Goal: Transaction & Acquisition: Purchase product/service

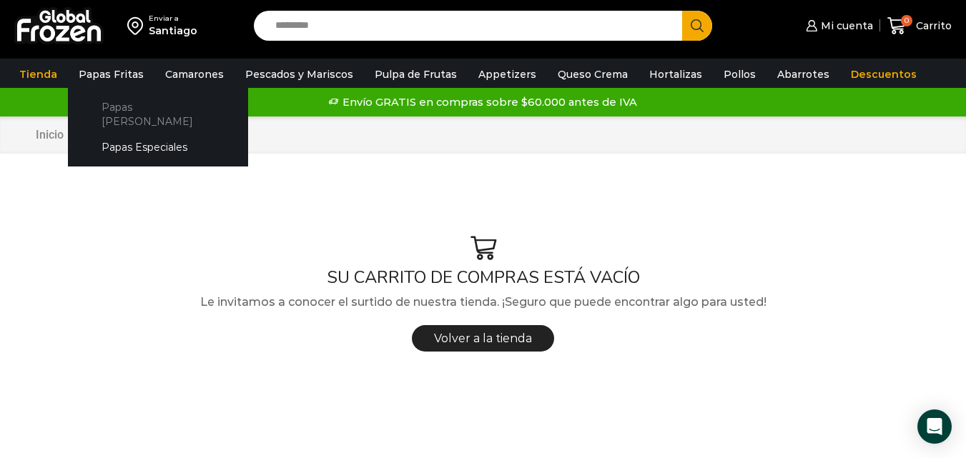
click at [134, 107] on link "Papas [PERSON_NAME]" at bounding box center [158, 114] width 152 height 41
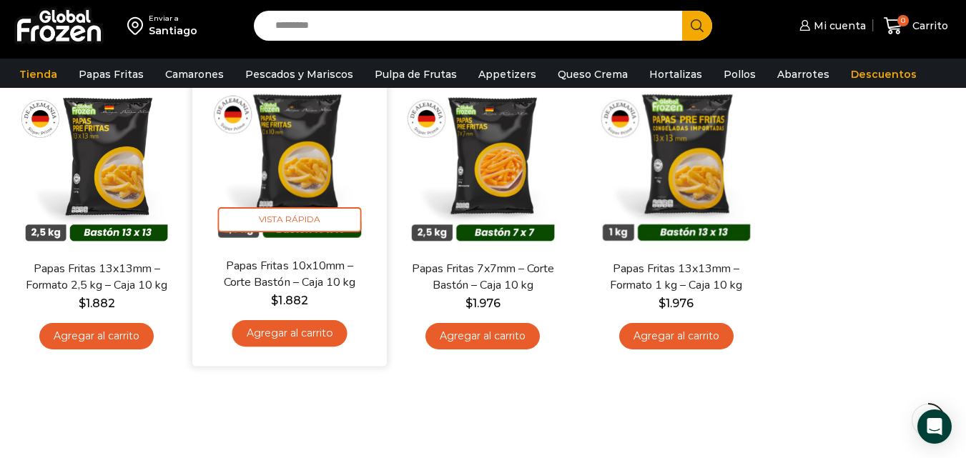
scroll to position [143, 0]
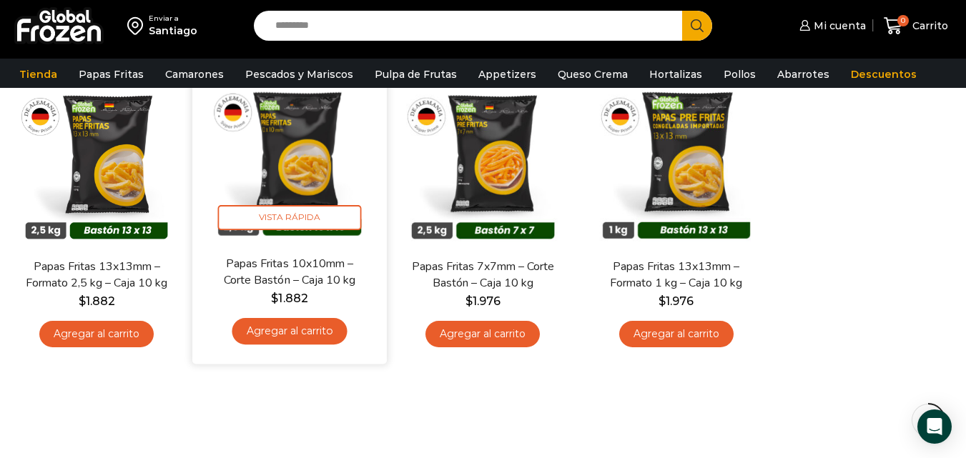
click at [292, 283] on link "Papas Fritas 10x10mm – Corte Bastón – Caja 10 kg" at bounding box center [290, 272] width 156 height 34
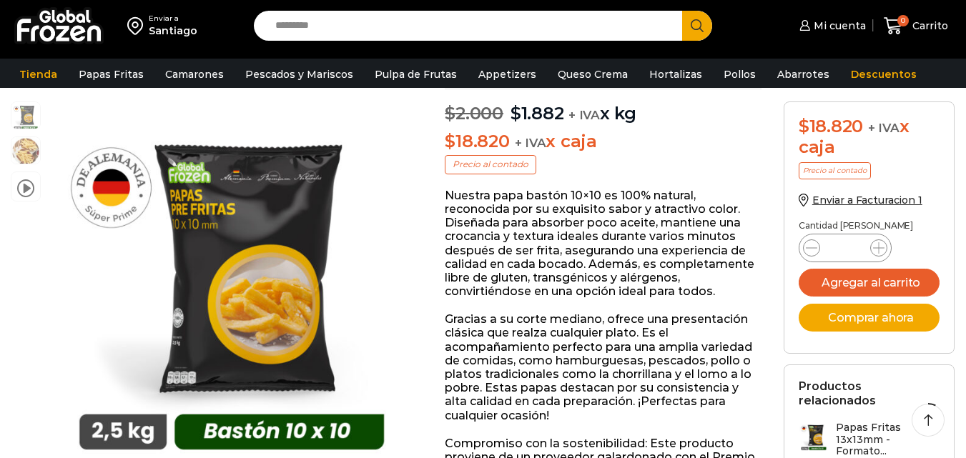
click at [878, 245] on icon at bounding box center [878, 247] width 11 height 11
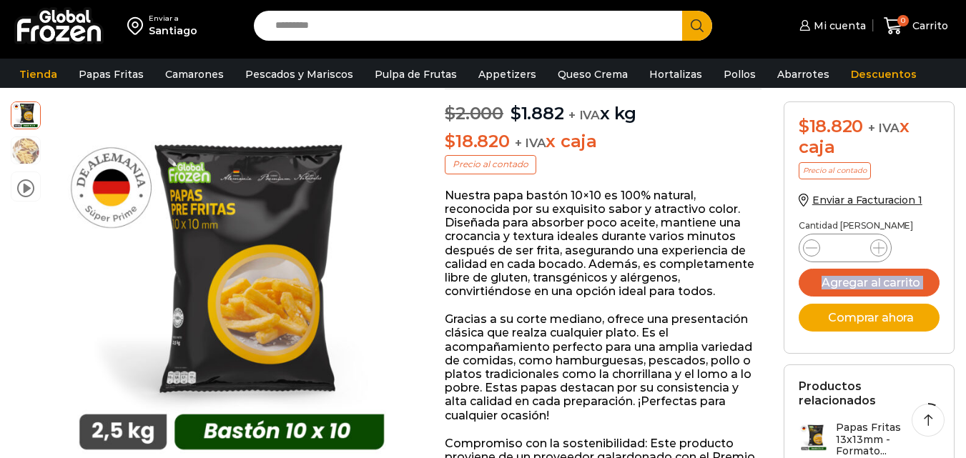
click at [878, 245] on icon at bounding box center [878, 247] width 11 height 11
type input "**"
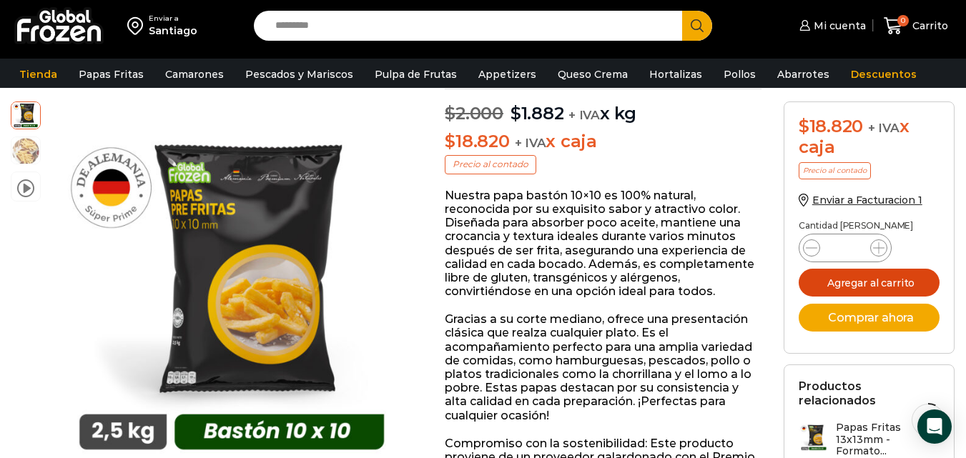
click at [840, 282] on button "Agregar al carrito" at bounding box center [869, 283] width 142 height 28
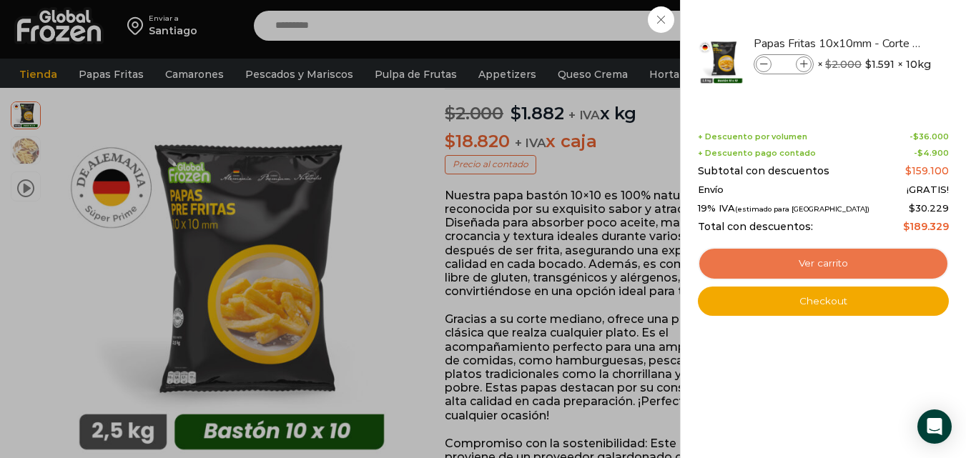
click at [803, 264] on link "Ver carrito" at bounding box center [823, 263] width 251 height 33
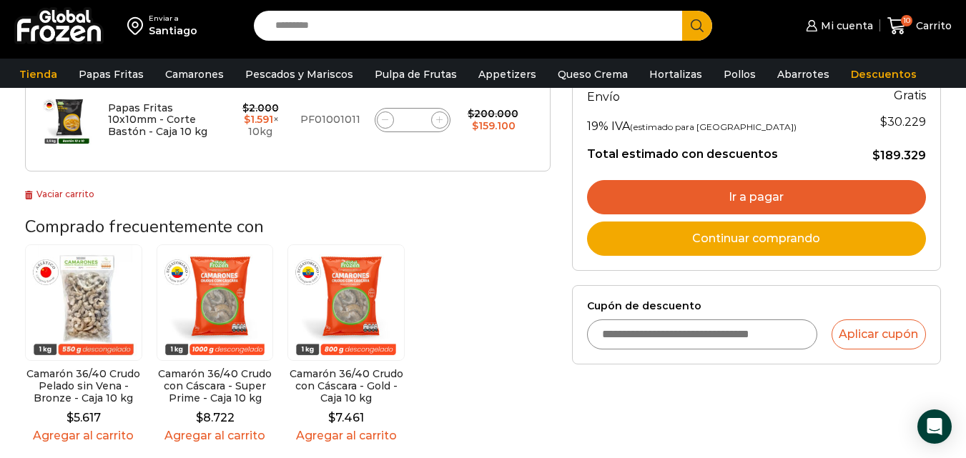
scroll to position [214, 0]
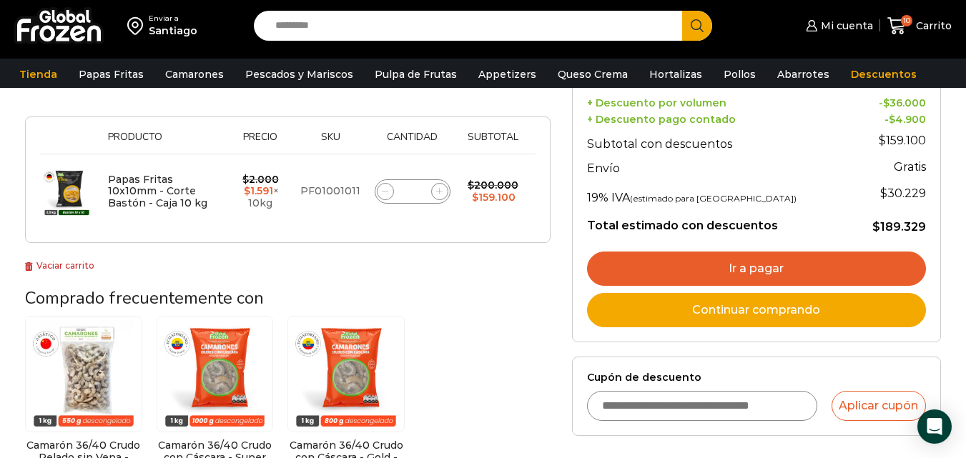
click at [673, 261] on link "Ir a pagar" at bounding box center [756, 269] width 339 height 34
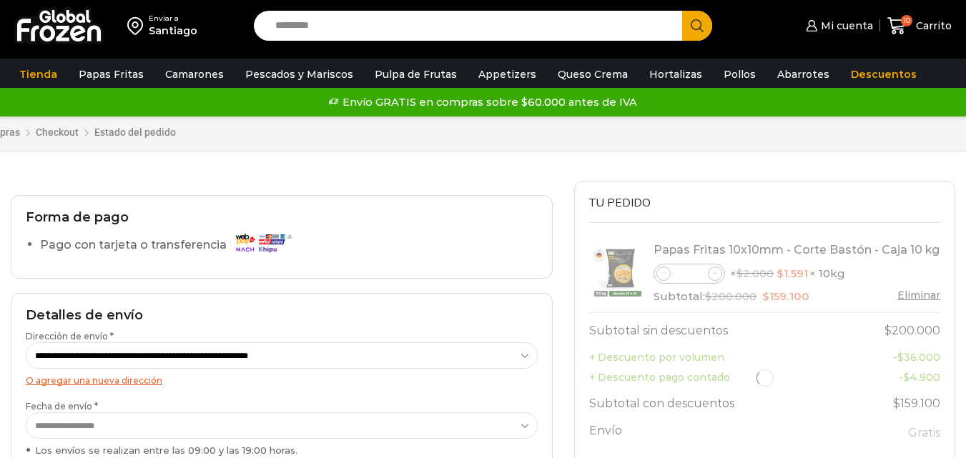
select select "*"
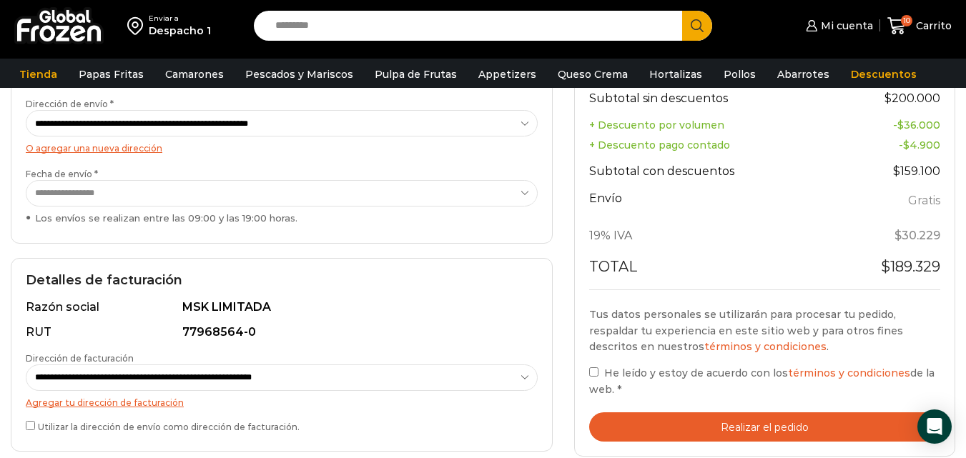
scroll to position [214, 0]
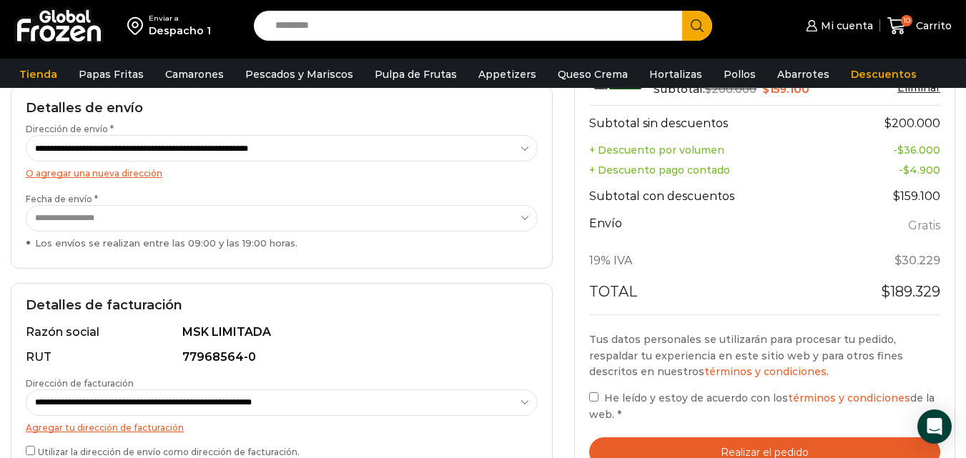
click at [84, 220] on select "**********" at bounding box center [282, 218] width 512 height 26
click at [119, 252] on div "**********" at bounding box center [282, 223] width 512 height 61
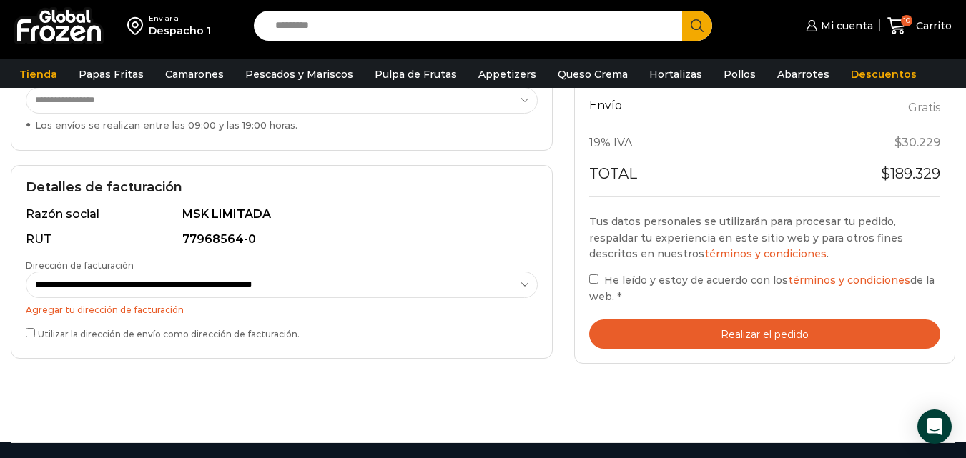
scroll to position [357, 0]
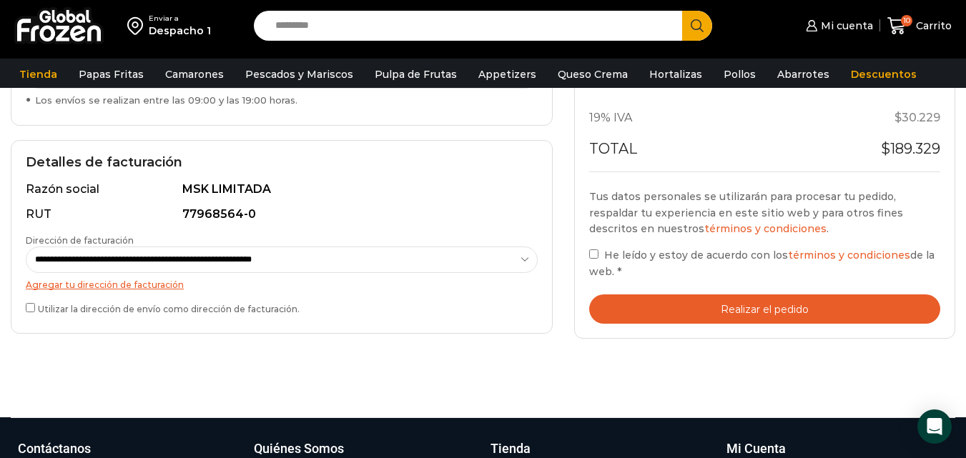
click at [59, 309] on label "Utilizar la dirección de envío como dirección de facturación." at bounding box center [282, 307] width 512 height 15
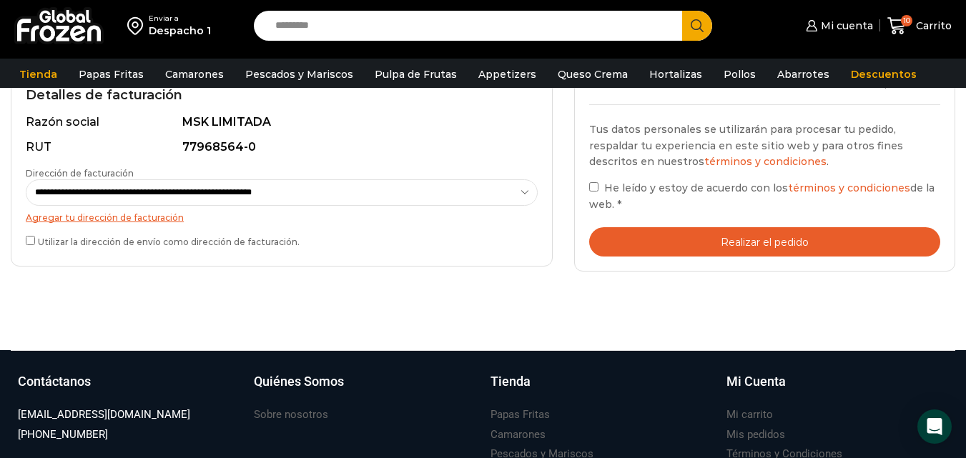
scroll to position [429, 0]
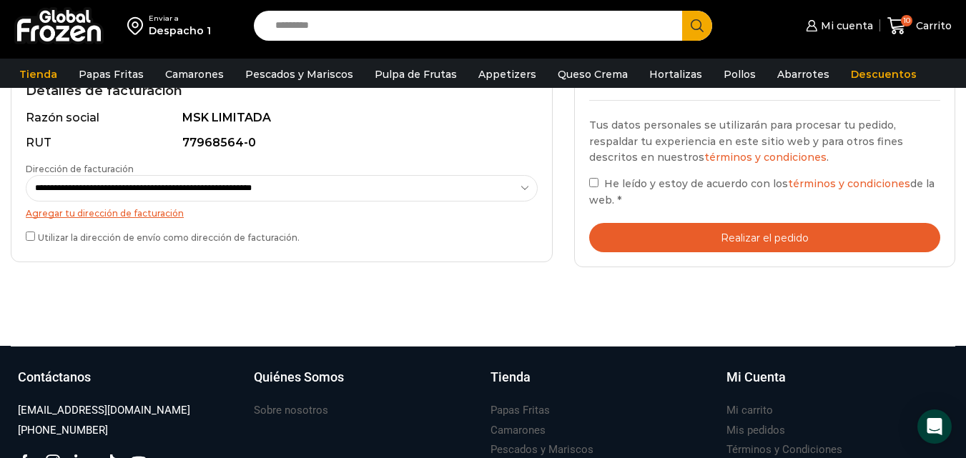
click at [650, 240] on button "Realizar el pedido" at bounding box center [764, 237] width 351 height 29
